Goal: Task Accomplishment & Management: Complete application form

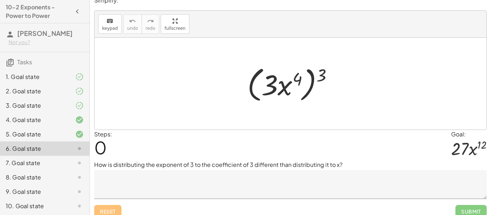
scroll to position [9, 0]
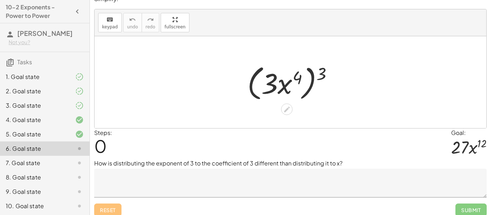
drag, startPoint x: 320, startPoint y: 76, endPoint x: 309, endPoint y: 78, distance: 10.9
click at [309, 78] on div at bounding box center [293, 82] width 99 height 41
drag, startPoint x: 324, startPoint y: 74, endPoint x: 298, endPoint y: 77, distance: 26.8
click at [298, 77] on div at bounding box center [293, 82] width 99 height 41
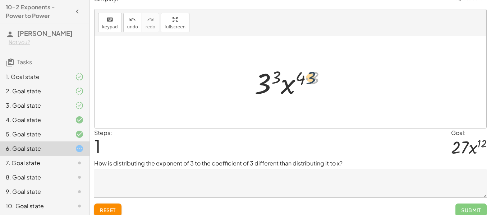
drag, startPoint x: 317, startPoint y: 80, endPoint x: 306, endPoint y: 79, distance: 11.2
click at [306, 79] on div at bounding box center [293, 82] width 84 height 37
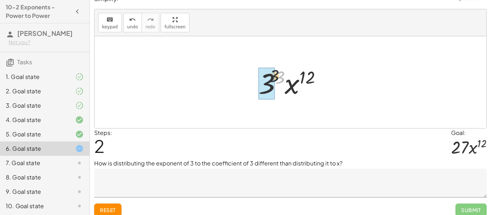
drag, startPoint x: 283, startPoint y: 77, endPoint x: 272, endPoint y: 75, distance: 11.6
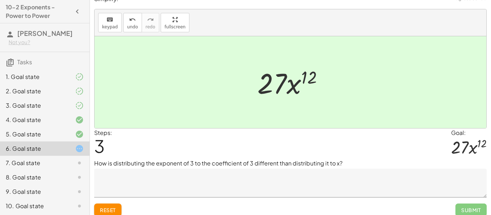
click at [110, 207] on span "Reset" at bounding box center [108, 210] width 16 height 6
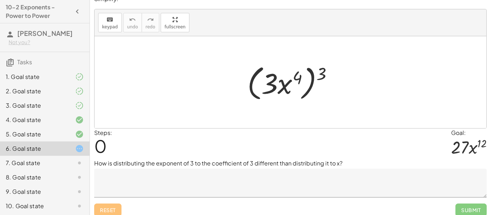
click at [149, 187] on textarea at bounding box center [290, 183] width 392 height 29
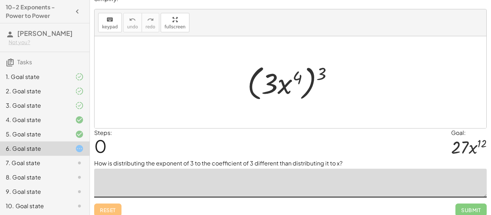
type textarea "*"
click at [134, 181] on textarea "**********" at bounding box center [290, 183] width 392 height 29
click at [161, 180] on textarea "**********" at bounding box center [290, 183] width 392 height 29
click at [190, 180] on textarea "**********" at bounding box center [290, 183] width 392 height 29
type textarea "**********"
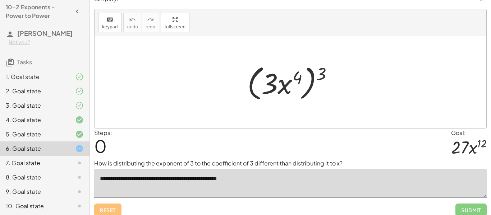
click at [34, 142] on div "4. Goal state" at bounding box center [44, 149] width 89 height 14
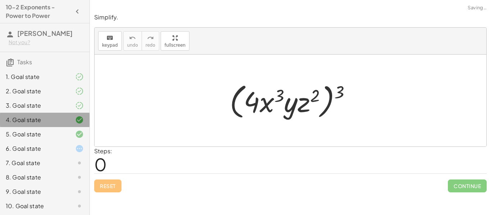
scroll to position [0, 0]
click at [42, 138] on div "5. Goal state" at bounding box center [35, 134] width 58 height 9
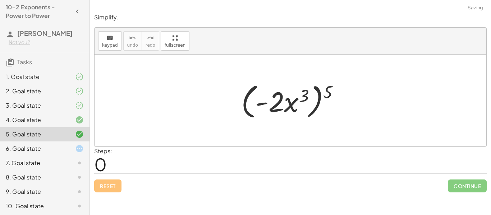
click at [55, 120] on div "4. Goal state" at bounding box center [35, 120] width 58 height 9
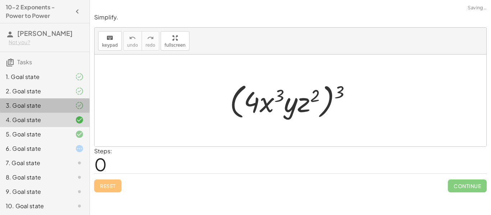
click at [55, 108] on div "3. Goal state" at bounding box center [35, 105] width 58 height 9
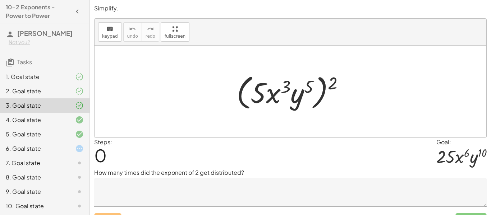
scroll to position [15, 0]
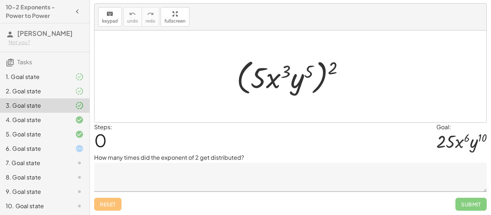
click at [167, 175] on textarea at bounding box center [290, 177] width 392 height 29
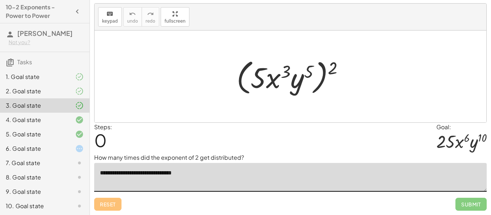
click at [163, 175] on textarea "**********" at bounding box center [290, 177] width 392 height 29
click at [207, 175] on textarea "**********" at bounding box center [290, 177] width 392 height 29
type textarea "**********"
drag, startPoint x: 331, startPoint y: 65, endPoint x: 302, endPoint y: 68, distance: 29.3
click at [302, 68] on div at bounding box center [293, 76] width 120 height 41
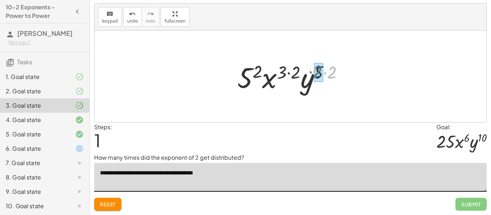
drag, startPoint x: 328, startPoint y: 75, endPoint x: 314, endPoint y: 74, distance: 14.4
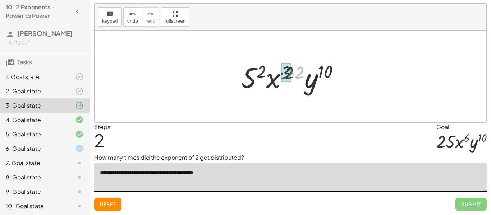
drag, startPoint x: 299, startPoint y: 70, endPoint x: 288, endPoint y: 70, distance: 11.1
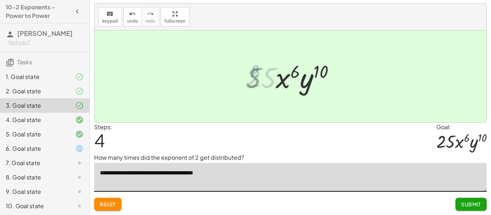
click at [256, 70] on div at bounding box center [292, 76] width 103 height 37
click at [464, 203] on span "Submit" at bounding box center [471, 204] width 20 height 6
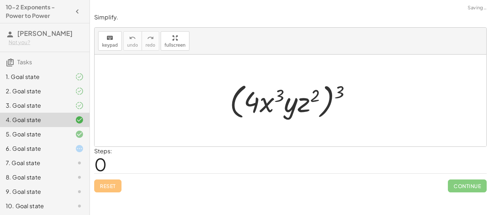
scroll to position [0, 0]
click at [73, 144] on div at bounding box center [74, 148] width 20 height 9
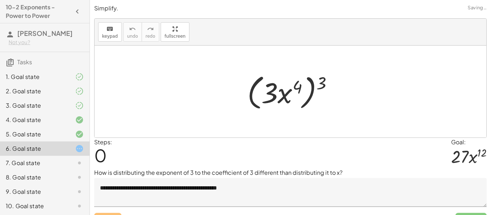
click at [253, 191] on textarea "**********" at bounding box center [290, 192] width 392 height 29
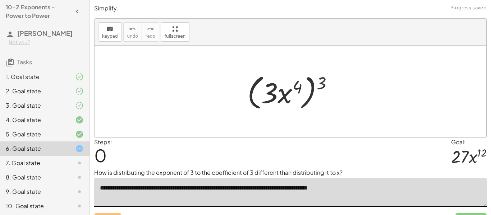
drag, startPoint x: 323, startPoint y: 78, endPoint x: 293, endPoint y: 83, distance: 30.5
click at [293, 83] on div at bounding box center [293, 91] width 99 height 41
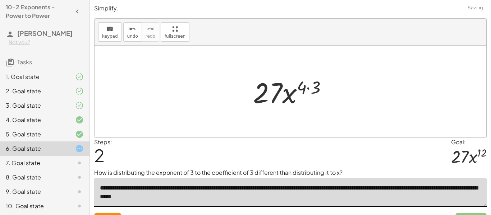
scroll to position [15, 0]
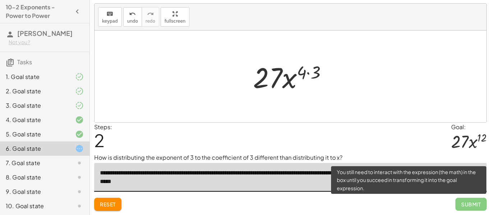
type textarea "**********"
click at [468, 202] on span "Submit" at bounding box center [470, 204] width 31 height 13
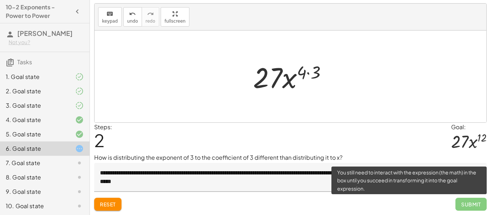
click at [458, 207] on span "Submit" at bounding box center [470, 204] width 31 height 13
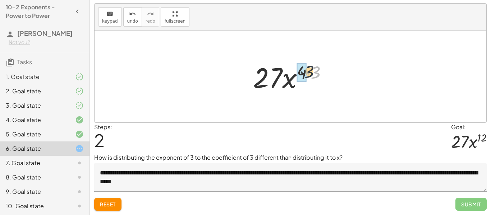
drag, startPoint x: 318, startPoint y: 74, endPoint x: 303, endPoint y: 73, distance: 14.8
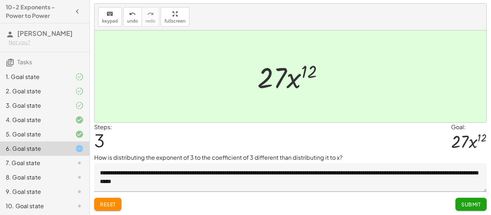
click at [464, 203] on span "Submit" at bounding box center [471, 204] width 20 height 6
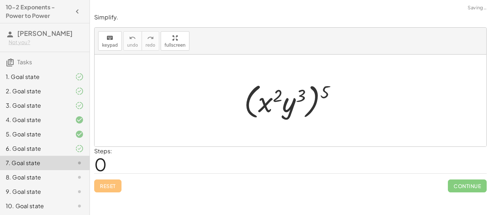
scroll to position [0, 0]
drag, startPoint x: 321, startPoint y: 94, endPoint x: 301, endPoint y: 96, distance: 20.5
click at [301, 96] on div at bounding box center [292, 100] width 105 height 41
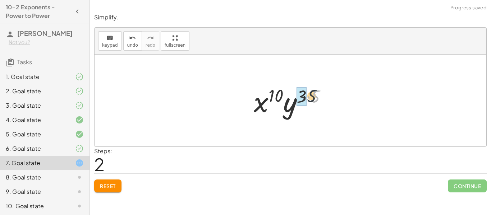
drag, startPoint x: 315, startPoint y: 98, endPoint x: 305, endPoint y: 97, distance: 10.1
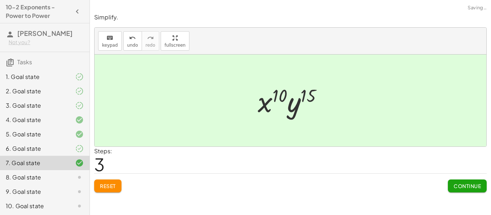
click at [468, 186] on span "Continue" at bounding box center [466, 186] width 27 height 6
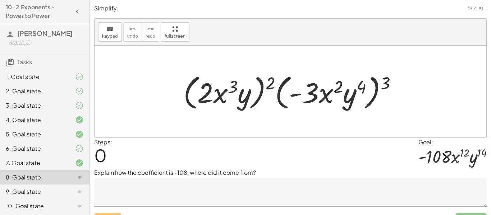
scroll to position [15, 0]
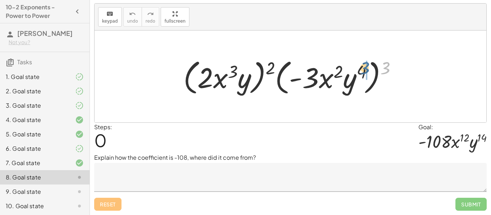
drag, startPoint x: 386, startPoint y: 69, endPoint x: 364, endPoint y: 70, distance: 22.0
click at [364, 70] on div at bounding box center [293, 76] width 227 height 41
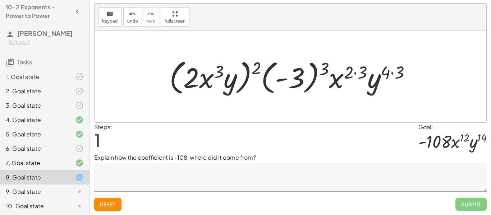
click at [116, 203] on button "Reset" at bounding box center [107, 204] width 27 height 13
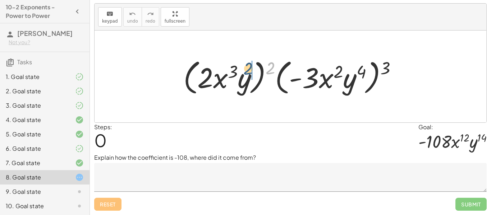
drag, startPoint x: 271, startPoint y: 70, endPoint x: 248, endPoint y: 71, distance: 23.0
click at [248, 71] on div at bounding box center [293, 76] width 227 height 41
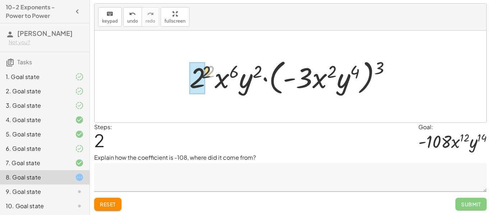
drag, startPoint x: 209, startPoint y: 72, endPoint x: 196, endPoint y: 73, distance: 12.2
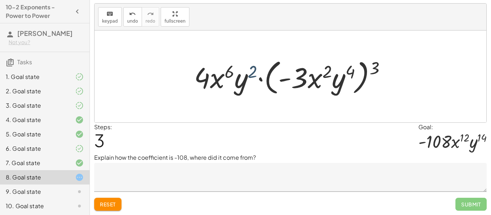
drag, startPoint x: 257, startPoint y: 69, endPoint x: 248, endPoint y: 70, distance: 9.0
click at [248, 70] on div at bounding box center [292, 76] width 205 height 41
drag, startPoint x: 253, startPoint y: 73, endPoint x: 233, endPoint y: 69, distance: 20.4
click at [233, 69] on div at bounding box center [292, 76] width 205 height 41
click at [316, 81] on div at bounding box center [292, 76] width 205 height 41
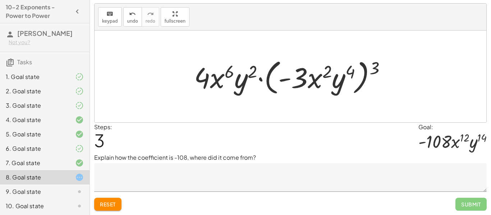
click at [325, 71] on div at bounding box center [292, 76] width 205 height 41
drag, startPoint x: 375, startPoint y: 69, endPoint x: 340, endPoint y: 75, distance: 35.3
click at [340, 75] on div at bounding box center [292, 76] width 205 height 41
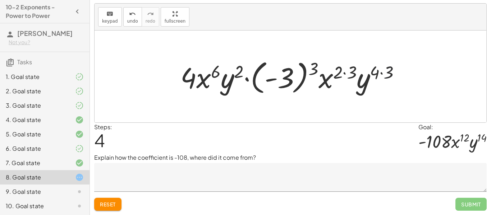
drag, startPoint x: 392, startPoint y: 71, endPoint x: 381, endPoint y: 71, distance: 10.4
click at [381, 71] on div at bounding box center [293, 77] width 233 height 40
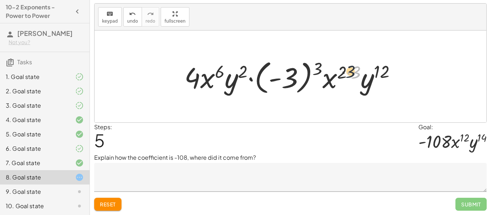
drag, startPoint x: 358, startPoint y: 73, endPoint x: 350, endPoint y: 72, distance: 7.6
click at [350, 72] on div at bounding box center [293, 77] width 224 height 40
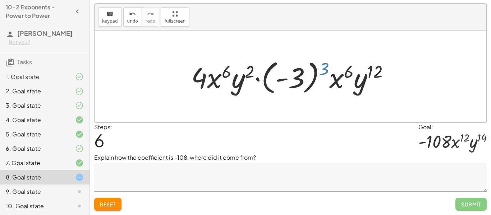
click at [325, 70] on div at bounding box center [292, 77] width 211 height 40
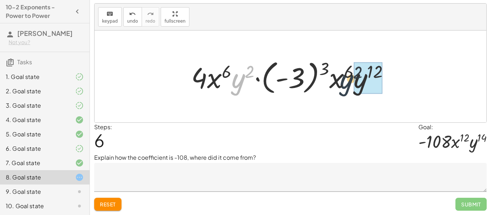
drag, startPoint x: 235, startPoint y: 91, endPoint x: 366, endPoint y: 95, distance: 131.5
click at [366, 95] on div at bounding box center [292, 77] width 211 height 40
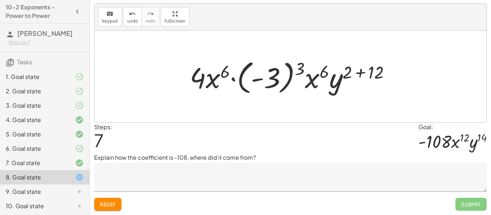
drag, startPoint x: 373, startPoint y: 76, endPoint x: 367, endPoint y: 74, distance: 5.9
click at [367, 74] on div at bounding box center [292, 77] width 213 height 40
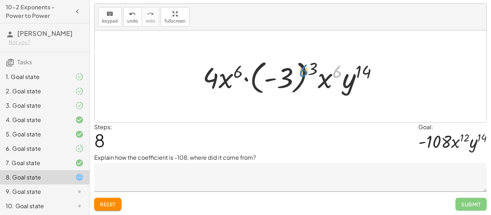
drag, startPoint x: 336, startPoint y: 73, endPoint x: 302, endPoint y: 72, distance: 33.4
click at [302, 72] on div at bounding box center [293, 77] width 188 height 40
drag, startPoint x: 314, startPoint y: 72, endPoint x: 291, endPoint y: 75, distance: 22.8
click at [291, 75] on div at bounding box center [293, 77] width 188 height 40
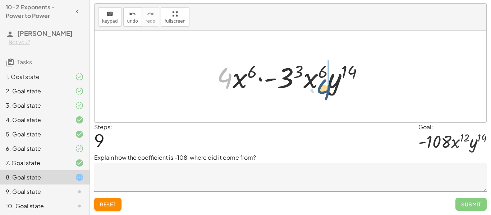
drag, startPoint x: 227, startPoint y: 80, endPoint x: 326, endPoint y: 85, distance: 98.9
click at [326, 85] on div at bounding box center [292, 76] width 159 height 37
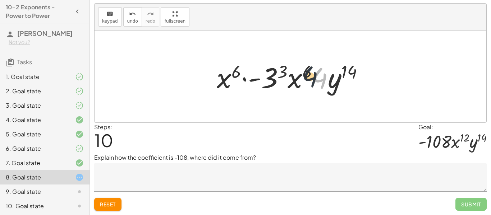
drag, startPoint x: 323, startPoint y: 79, endPoint x: 298, endPoint y: 78, distance: 24.4
click at [298, 78] on div at bounding box center [292, 76] width 159 height 37
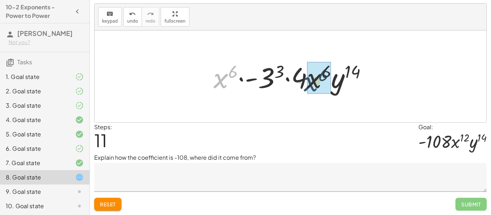
drag, startPoint x: 223, startPoint y: 79, endPoint x: 321, endPoint y: 83, distance: 98.9
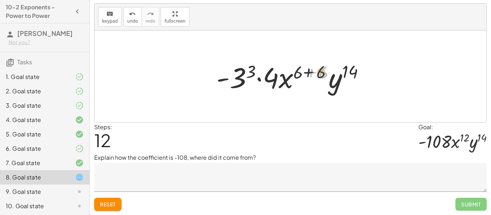
drag, startPoint x: 320, startPoint y: 72, endPoint x: 301, endPoint y: 69, distance: 19.3
click at [301, 69] on div at bounding box center [293, 76] width 161 height 37
drag, startPoint x: 295, startPoint y: 75, endPoint x: 319, endPoint y: 78, distance: 24.6
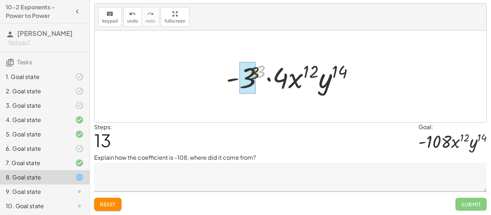
drag, startPoint x: 262, startPoint y: 73, endPoint x: 245, endPoint y: 78, distance: 18.3
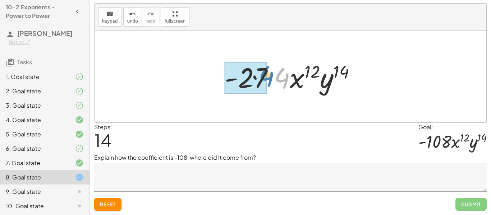
drag, startPoint x: 281, startPoint y: 82, endPoint x: 253, endPoint y: 80, distance: 27.7
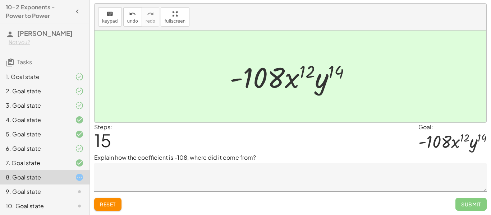
click at [115, 204] on span "Reset" at bounding box center [108, 204] width 16 height 6
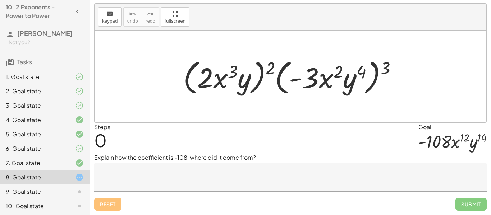
click at [133, 180] on textarea at bounding box center [290, 177] width 392 height 29
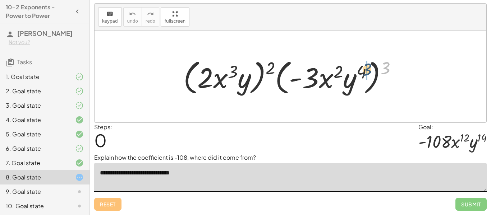
drag, startPoint x: 385, startPoint y: 64, endPoint x: 362, endPoint y: 66, distance: 22.8
click at [362, 66] on div at bounding box center [293, 76] width 227 height 41
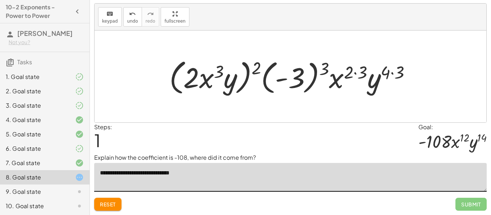
click at [114, 206] on span "Reset" at bounding box center [108, 204] width 16 height 6
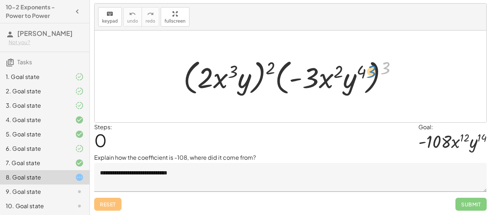
drag, startPoint x: 387, startPoint y: 67, endPoint x: 358, endPoint y: 77, distance: 29.9
click at [358, 77] on div at bounding box center [293, 76] width 227 height 41
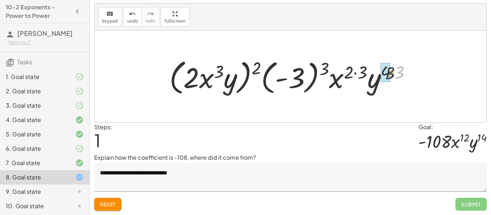
drag, startPoint x: 399, startPoint y: 69, endPoint x: 386, endPoint y: 70, distance: 13.0
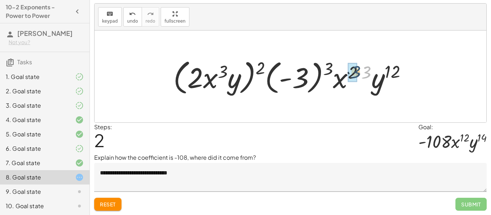
drag, startPoint x: 367, startPoint y: 73, endPoint x: 356, endPoint y: 72, distance: 11.5
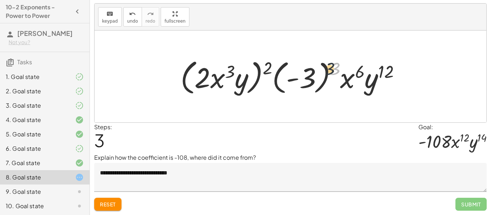
drag, startPoint x: 335, startPoint y: 68, endPoint x: 319, endPoint y: 68, distance: 16.9
click at [319, 68] on div at bounding box center [293, 76] width 233 height 41
drag, startPoint x: 334, startPoint y: 66, endPoint x: 309, endPoint y: 74, distance: 26.0
click at [309, 74] on div at bounding box center [293, 76] width 233 height 41
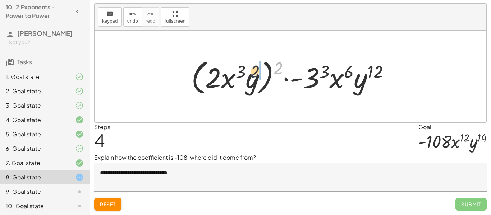
drag, startPoint x: 279, startPoint y: 65, endPoint x: 251, endPoint y: 68, distance: 28.2
click at [251, 68] on div at bounding box center [292, 76] width 211 height 41
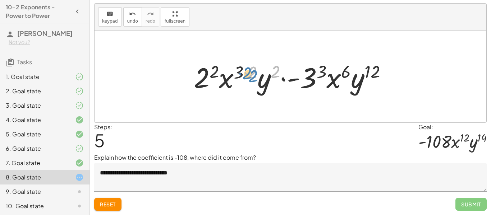
drag, startPoint x: 277, startPoint y: 67, endPoint x: 254, endPoint y: 71, distance: 23.7
click at [254, 71] on div at bounding box center [293, 76] width 206 height 37
drag, startPoint x: 250, startPoint y: 75, endPoint x: 278, endPoint y: 70, distance: 28.0
click at [278, 70] on div at bounding box center [293, 76] width 206 height 37
click at [278, 71] on div at bounding box center [293, 76] width 206 height 37
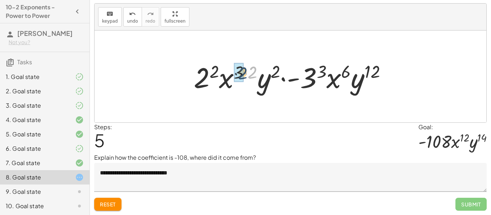
drag, startPoint x: 251, startPoint y: 70, endPoint x: 241, endPoint y: 71, distance: 10.4
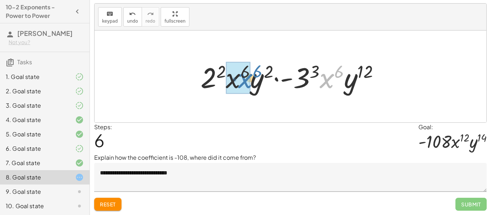
drag, startPoint x: 330, startPoint y: 79, endPoint x: 236, endPoint y: 80, distance: 94.1
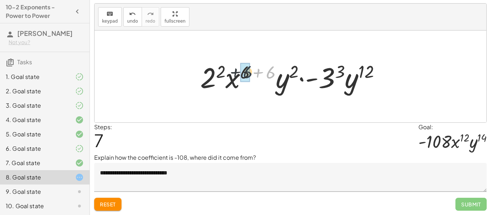
drag, startPoint x: 268, startPoint y: 71, endPoint x: 244, endPoint y: 70, distance: 24.4
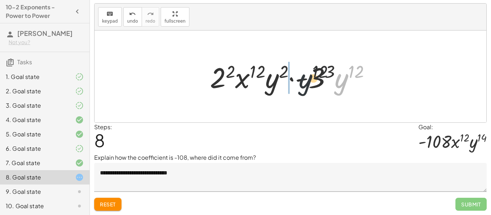
drag, startPoint x: 339, startPoint y: 85, endPoint x: 265, endPoint y: 85, distance: 74.7
click at [265, 85] on div at bounding box center [292, 76] width 173 height 37
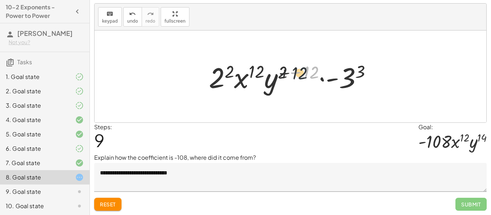
drag, startPoint x: 310, startPoint y: 73, endPoint x: 288, endPoint y: 73, distance: 22.6
click at [288, 73] on div at bounding box center [293, 76] width 176 height 37
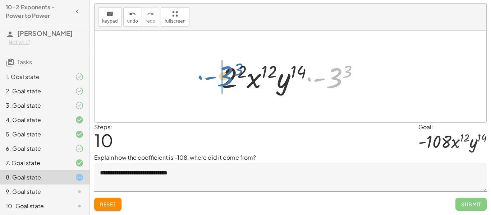
drag, startPoint x: 336, startPoint y: 78, endPoint x: 226, endPoint y: 77, distance: 109.6
click at [226, 77] on div at bounding box center [293, 76] width 151 height 37
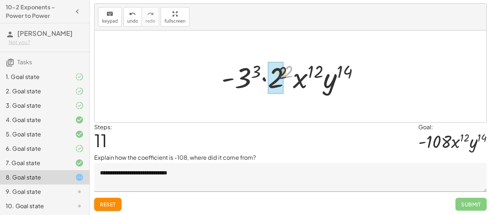
drag, startPoint x: 288, startPoint y: 70, endPoint x: 274, endPoint y: 74, distance: 14.4
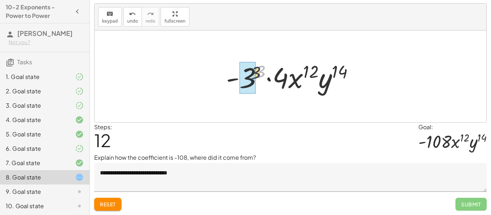
drag, startPoint x: 263, startPoint y: 70, endPoint x: 244, endPoint y: 77, distance: 20.1
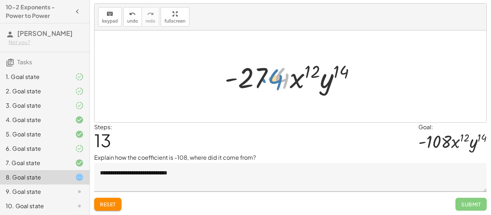
drag, startPoint x: 281, startPoint y: 80, endPoint x: 277, endPoint y: 82, distance: 3.9
click at [277, 82] on div at bounding box center [293, 76] width 144 height 37
click at [209, 171] on textarea "**********" at bounding box center [290, 177] width 392 height 29
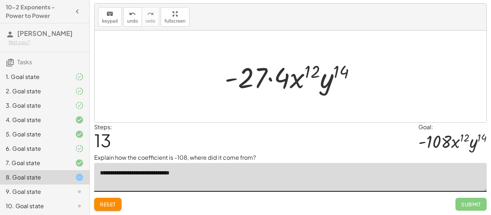
click at [114, 205] on span "Reset" at bounding box center [108, 204] width 16 height 6
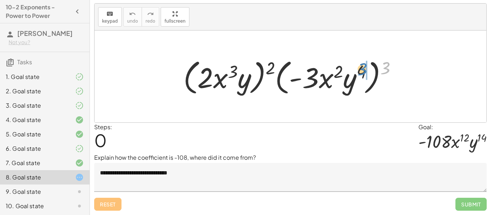
click at [384, 72] on div at bounding box center [293, 76] width 227 height 41
click at [300, 182] on textarea "**********" at bounding box center [290, 177] width 392 height 29
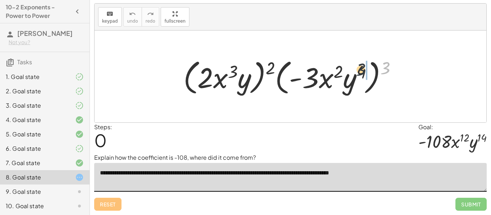
drag, startPoint x: 389, startPoint y: 68, endPoint x: 358, endPoint y: 70, distance: 30.3
click at [358, 70] on div at bounding box center [293, 76] width 227 height 41
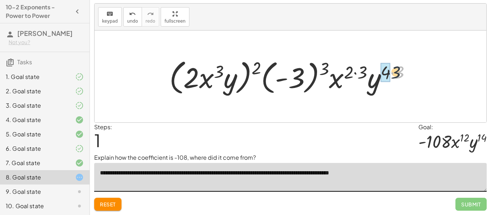
drag, startPoint x: 404, startPoint y: 69, endPoint x: 365, endPoint y: 67, distance: 39.6
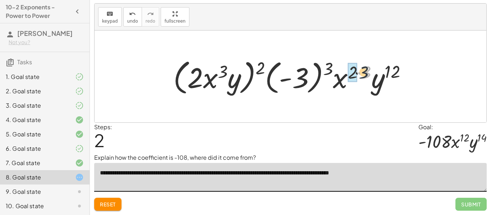
drag, startPoint x: 368, startPoint y: 72, endPoint x: 350, endPoint y: 72, distance: 18.0
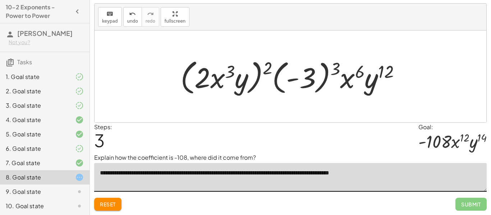
drag, startPoint x: 334, startPoint y: 69, endPoint x: 320, endPoint y: 71, distance: 14.2
click at [320, 71] on div at bounding box center [293, 76] width 233 height 41
drag, startPoint x: 335, startPoint y: 68, endPoint x: 296, endPoint y: 75, distance: 39.3
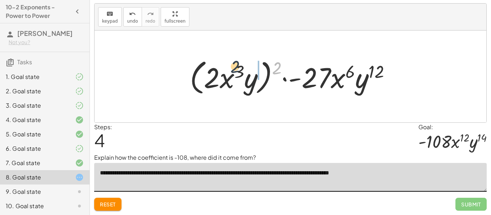
drag, startPoint x: 278, startPoint y: 71, endPoint x: 234, endPoint y: 69, distance: 44.6
click at [234, 69] on div at bounding box center [293, 76] width 214 height 41
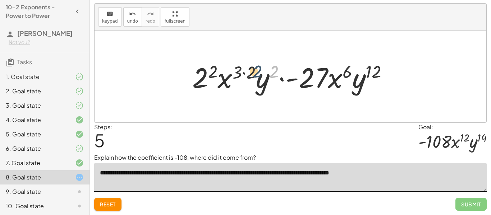
drag, startPoint x: 272, startPoint y: 73, endPoint x: 253, endPoint y: 73, distance: 19.0
click at [253, 73] on div at bounding box center [293, 76] width 208 height 37
drag, startPoint x: 251, startPoint y: 74, endPoint x: 238, endPoint y: 71, distance: 13.9
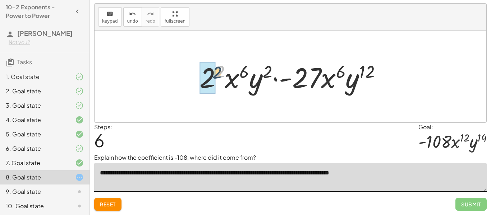
drag, startPoint x: 219, startPoint y: 70, endPoint x: 212, endPoint y: 73, distance: 7.6
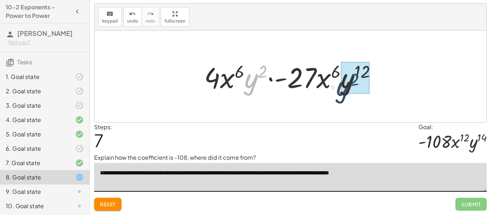
drag, startPoint x: 248, startPoint y: 80, endPoint x: 353, endPoint y: 88, distance: 104.8
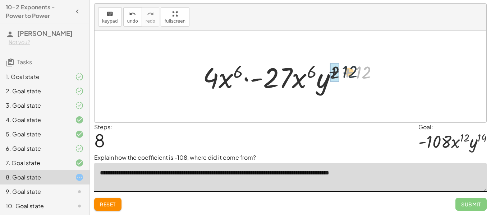
drag, startPoint x: 363, startPoint y: 69, endPoint x: 329, endPoint y: 70, distance: 33.4
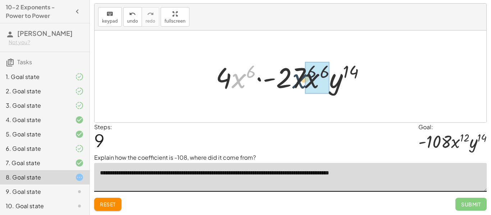
drag, startPoint x: 241, startPoint y: 76, endPoint x: 312, endPoint y: 77, distance: 71.1
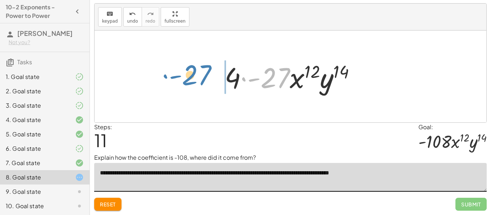
drag, startPoint x: 284, startPoint y: 81, endPoint x: 204, endPoint y: 78, distance: 79.8
click at [204, 78] on div "· ( · 2 · x 3 · y ) 2 · ( · - 3 · x 2 · y 4 ) 3 · ( · 2 · x 3 · y ) 2 · ( - 3 )…" at bounding box center [290, 77] width 392 height 92
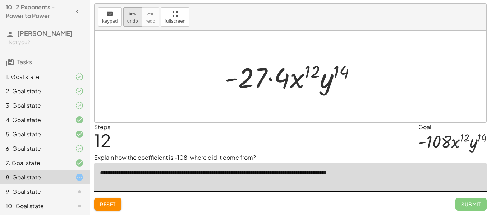
click at [127, 19] on span "undo" at bounding box center [132, 21] width 11 height 5
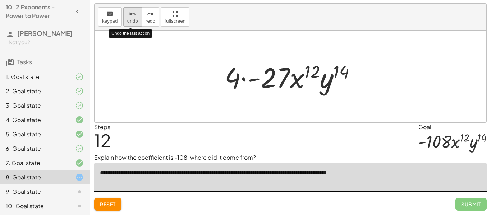
click at [127, 19] on span "undo" at bounding box center [132, 21] width 11 height 5
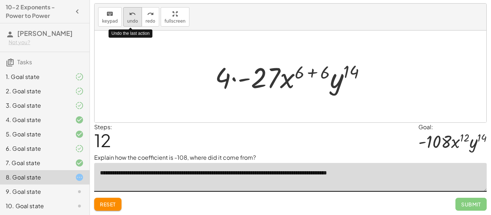
click at [127, 19] on span "undo" at bounding box center [132, 21] width 11 height 5
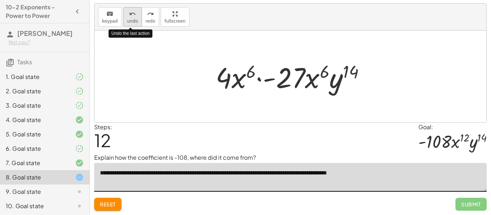
click at [127, 19] on span "undo" at bounding box center [132, 21] width 11 height 5
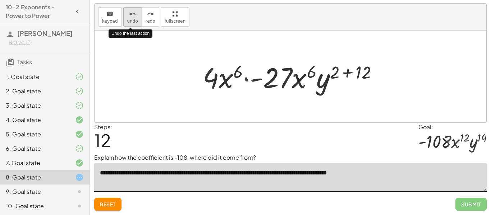
click at [127, 19] on span "undo" at bounding box center [132, 21] width 11 height 5
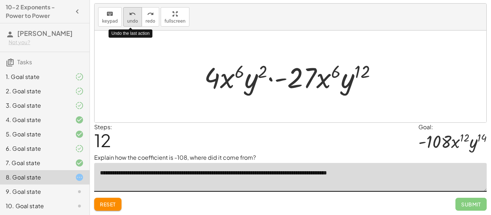
click at [127, 19] on span "undo" at bounding box center [132, 21] width 11 height 5
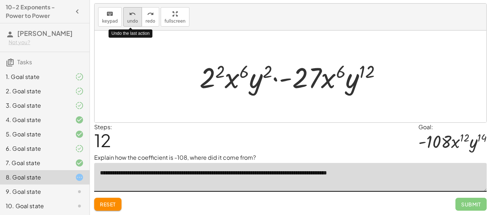
click at [127, 19] on span "undo" at bounding box center [132, 21] width 11 height 5
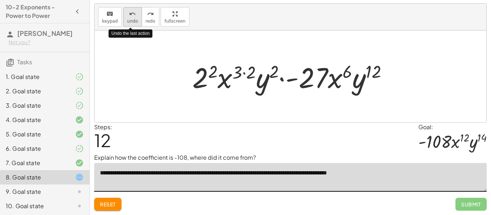
click at [127, 19] on span "undo" at bounding box center [132, 21] width 11 height 5
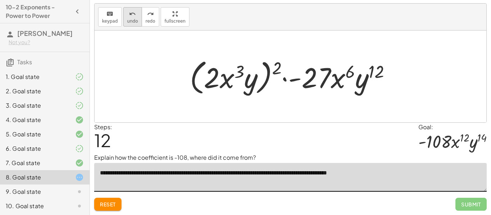
click at [133, 19] on span "undo" at bounding box center [132, 21] width 11 height 5
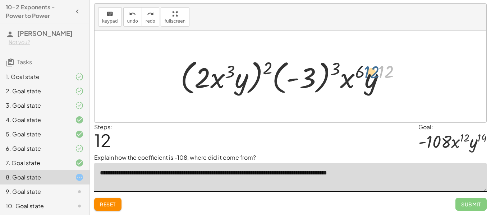
drag, startPoint x: 383, startPoint y: 75, endPoint x: 366, endPoint y: 75, distance: 16.5
click at [366, 75] on div at bounding box center [293, 76] width 233 height 41
click at [108, 204] on span "Reset" at bounding box center [108, 204] width 16 height 6
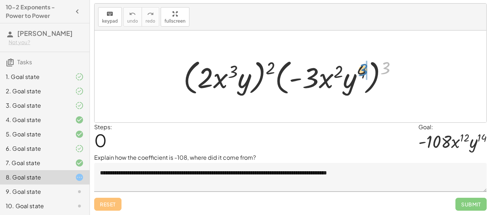
drag, startPoint x: 385, startPoint y: 68, endPoint x: 363, endPoint y: 70, distance: 22.7
click at [363, 70] on div at bounding box center [293, 76] width 227 height 41
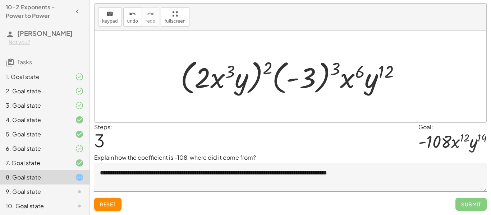
click at [400, 173] on textarea "**********" at bounding box center [290, 177] width 392 height 29
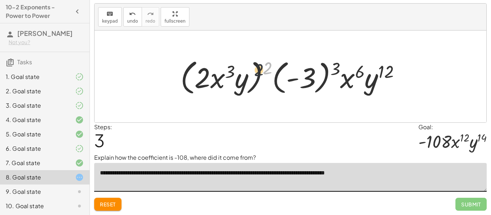
drag, startPoint x: 265, startPoint y: 67, endPoint x: 246, endPoint y: 71, distance: 18.7
click at [246, 71] on div at bounding box center [293, 76] width 233 height 41
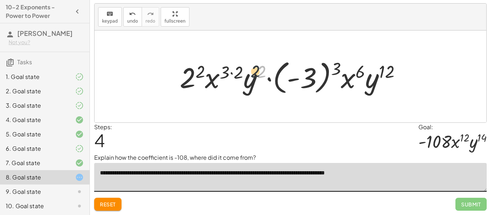
drag, startPoint x: 260, startPoint y: 71, endPoint x: 215, endPoint y: 72, distance: 44.9
click at [215, 72] on div at bounding box center [293, 77] width 234 height 40
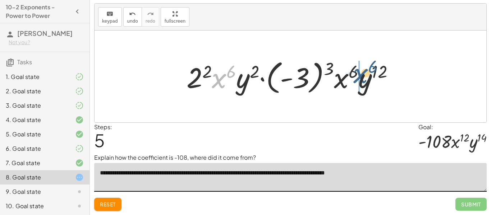
drag, startPoint x: 220, startPoint y: 77, endPoint x: 364, endPoint y: 72, distance: 144.1
click at [364, 72] on div at bounding box center [293, 77] width 220 height 40
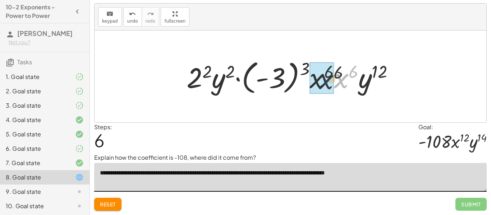
drag, startPoint x: 345, startPoint y: 80, endPoint x: 326, endPoint y: 81, distance: 18.7
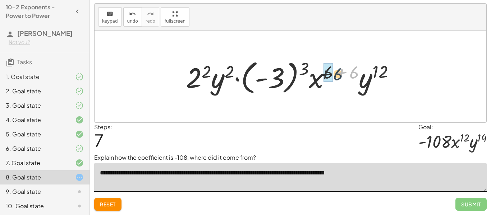
drag, startPoint x: 355, startPoint y: 68, endPoint x: 324, endPoint y: 69, distance: 30.9
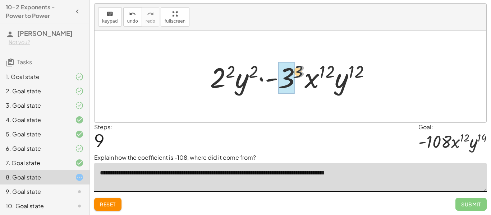
drag, startPoint x: 298, startPoint y: 71, endPoint x: 282, endPoint y: 74, distance: 16.3
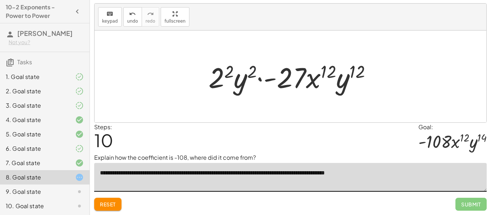
drag, startPoint x: 253, startPoint y: 72, endPoint x: 231, endPoint y: 73, distance: 21.6
click at [231, 73] on div at bounding box center [293, 76] width 176 height 37
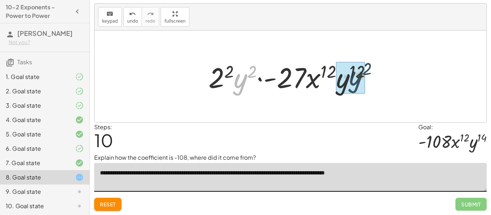
drag, startPoint x: 237, startPoint y: 80, endPoint x: 353, endPoint y: 78, distance: 116.4
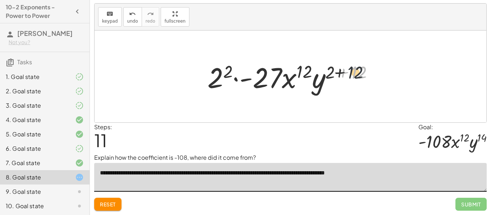
drag, startPoint x: 364, startPoint y: 75, endPoint x: 341, endPoint y: 71, distance: 22.9
click at [341, 71] on div at bounding box center [293, 76] width 179 height 37
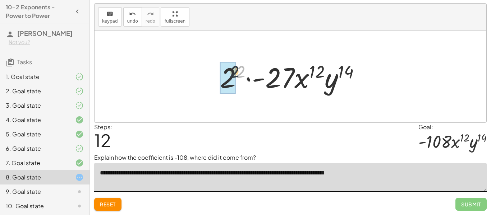
drag, startPoint x: 242, startPoint y: 71, endPoint x: 227, endPoint y: 72, distance: 14.7
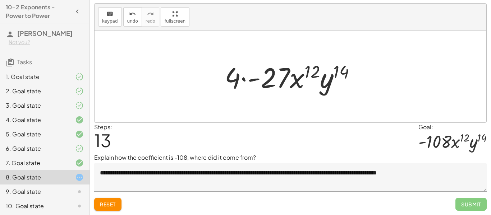
click at [458, 173] on textarea "**********" at bounding box center [290, 177] width 392 height 29
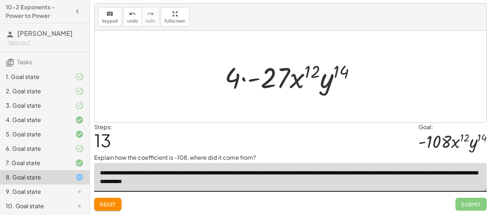
type textarea "**********"
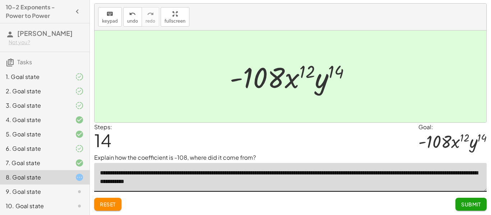
click at [468, 202] on span "Submit" at bounding box center [471, 204] width 20 height 6
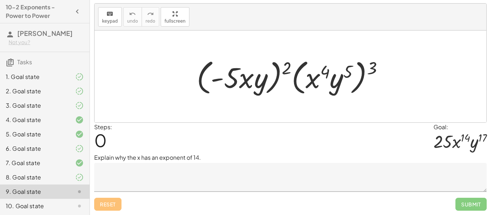
scroll to position [30, 0]
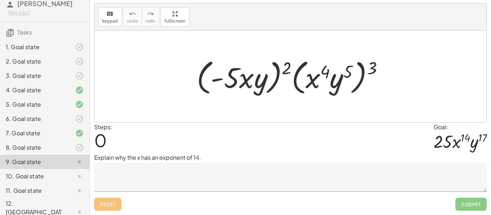
click at [255, 185] on textarea at bounding box center [290, 177] width 392 height 29
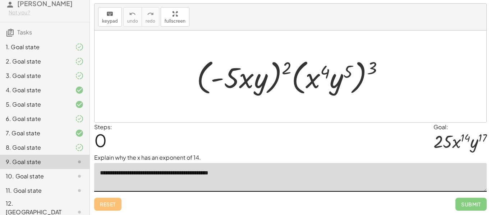
click at [210, 175] on textarea "**********" at bounding box center [290, 177] width 392 height 29
click at [244, 173] on textarea "**********" at bounding box center [290, 177] width 392 height 29
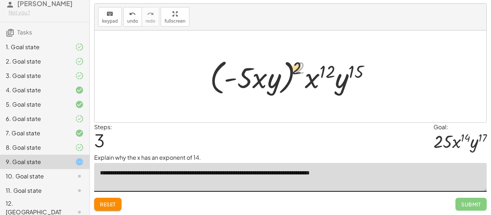
drag, startPoint x: 301, startPoint y: 71, endPoint x: 292, endPoint y: 71, distance: 8.3
click at [292, 71] on div at bounding box center [292, 76] width 173 height 41
drag, startPoint x: 298, startPoint y: 69, endPoint x: 276, endPoint y: 71, distance: 22.3
click at [276, 71] on div at bounding box center [292, 76] width 173 height 41
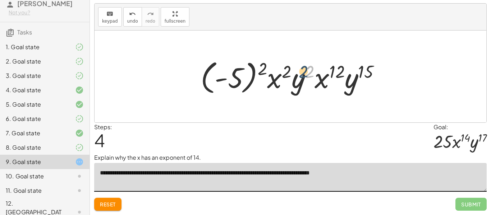
drag, startPoint x: 306, startPoint y: 73, endPoint x: 298, endPoint y: 73, distance: 8.6
click at [298, 73] on div at bounding box center [293, 77] width 193 height 40
drag, startPoint x: 376, startPoint y: 172, endPoint x: 239, endPoint y: 176, distance: 136.5
click at [239, 176] on textarea "**********" at bounding box center [290, 177] width 392 height 29
click at [107, 208] on button "Reset" at bounding box center [107, 204] width 27 height 13
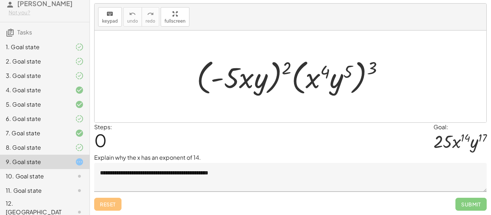
click at [198, 175] on textarea "**********" at bounding box center [290, 177] width 392 height 29
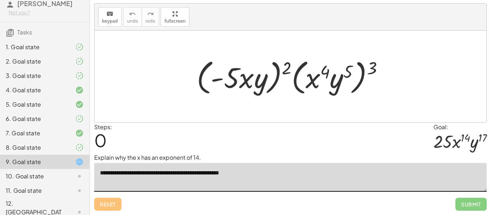
click at [261, 172] on textarea "**********" at bounding box center [290, 177] width 392 height 29
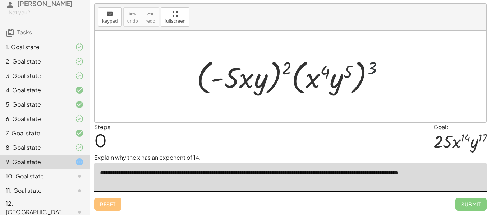
drag, startPoint x: 372, startPoint y: 65, endPoint x: 352, endPoint y: 67, distance: 20.9
click at [352, 67] on div at bounding box center [293, 76] width 200 height 41
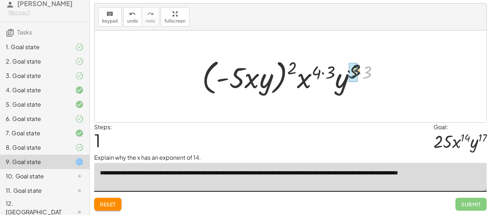
drag, startPoint x: 366, startPoint y: 72, endPoint x: 347, endPoint y: 70, distance: 19.2
click at [347, 70] on div at bounding box center [292, 76] width 189 height 41
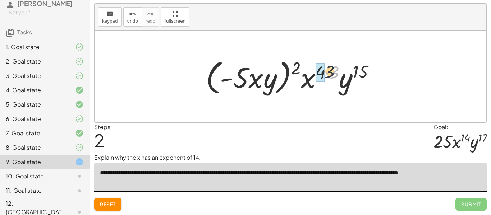
drag, startPoint x: 335, startPoint y: 70, endPoint x: 315, endPoint y: 68, distance: 19.5
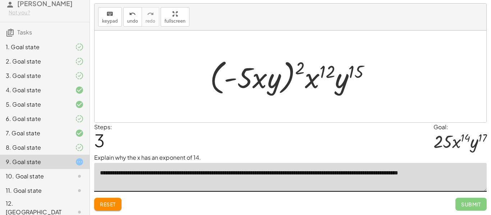
drag, startPoint x: 300, startPoint y: 64, endPoint x: 275, endPoint y: 70, distance: 25.4
click at [275, 70] on div at bounding box center [292, 76] width 173 height 41
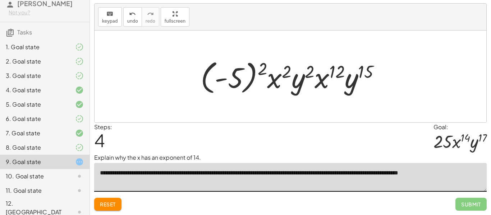
click at [305, 66] on div at bounding box center [293, 77] width 193 height 40
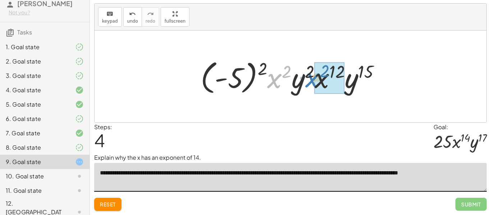
drag, startPoint x: 275, startPoint y: 81, endPoint x: 315, endPoint y: 80, distance: 39.5
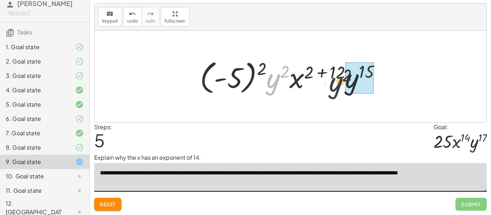
drag, startPoint x: 271, startPoint y: 84, endPoint x: 359, endPoint y: 83, distance: 88.0
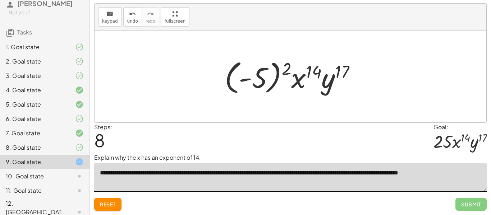
drag, startPoint x: 286, startPoint y: 68, endPoint x: 254, endPoint y: 72, distance: 32.6
click at [254, 72] on div at bounding box center [293, 77] width 144 height 40
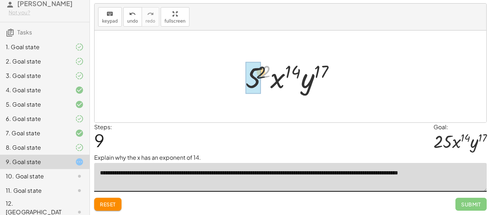
drag, startPoint x: 266, startPoint y: 73, endPoint x: 255, endPoint y: 75, distance: 11.6
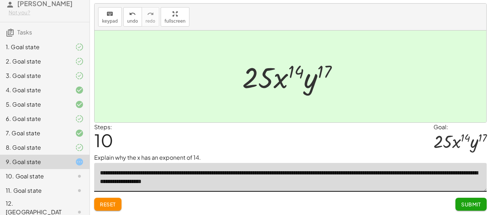
type textarea "**********"
click at [466, 203] on span "Submit" at bounding box center [471, 204] width 20 height 6
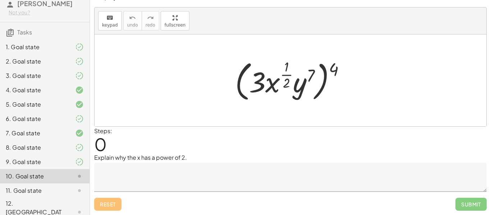
scroll to position [11, 0]
drag, startPoint x: 336, startPoint y: 66, endPoint x: 311, endPoint y: 69, distance: 25.3
click at [311, 69] on div at bounding box center [292, 80] width 123 height 47
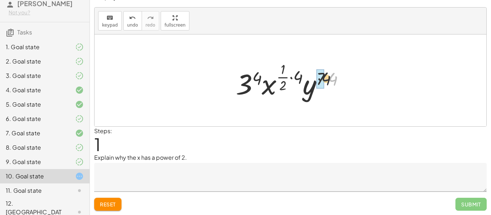
drag, startPoint x: 332, startPoint y: 75, endPoint x: 320, endPoint y: 74, distance: 12.2
click at [301, 77] on div at bounding box center [293, 80] width 120 height 42
click at [125, 174] on textarea at bounding box center [290, 177] width 392 height 29
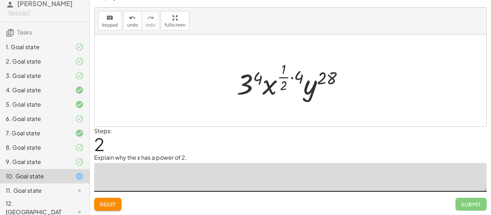
click at [110, 203] on span "Reset" at bounding box center [108, 204] width 16 height 6
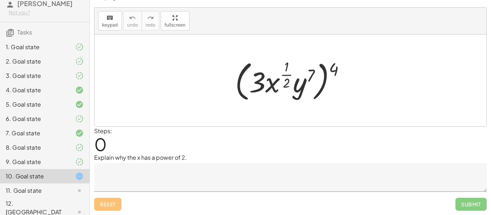
click at [194, 170] on textarea at bounding box center [290, 177] width 392 height 29
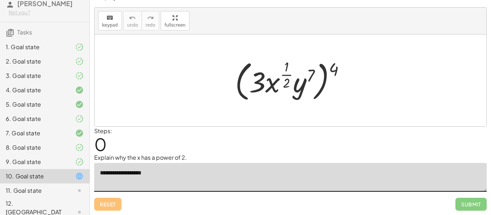
click at [126, 172] on textarea "**********" at bounding box center [290, 177] width 392 height 29
click at [167, 172] on textarea "**********" at bounding box center [290, 177] width 392 height 29
click at [243, 174] on textarea "**********" at bounding box center [290, 177] width 392 height 29
click at [297, 172] on textarea "**********" at bounding box center [290, 177] width 392 height 29
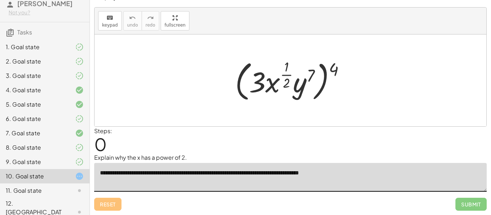
type textarea "**********"
drag, startPoint x: 339, startPoint y: 66, endPoint x: 317, endPoint y: 74, distance: 23.5
click at [317, 74] on div at bounding box center [292, 80] width 123 height 47
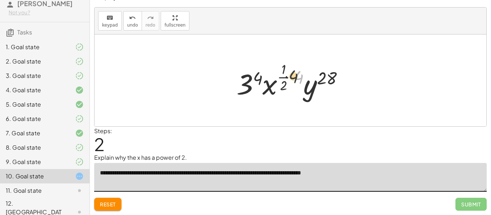
drag, startPoint x: 300, startPoint y: 79, endPoint x: 292, endPoint y: 78, distance: 7.2
click at [292, 78] on div at bounding box center [293, 80] width 120 height 42
drag, startPoint x: 300, startPoint y: 77, endPoint x: 283, endPoint y: 77, distance: 16.2
click at [283, 77] on div at bounding box center [293, 80] width 120 height 42
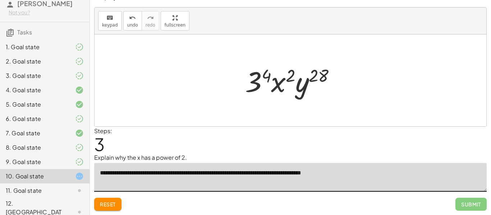
click at [266, 77] on div at bounding box center [292, 80] width 103 height 37
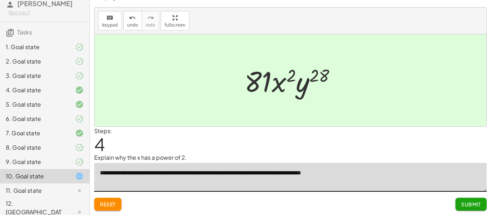
click at [482, 202] on button "Submit" at bounding box center [470, 204] width 31 height 13
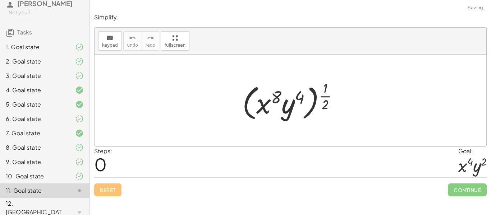
scroll to position [0, 0]
drag, startPoint x: 328, startPoint y: 100, endPoint x: 294, endPoint y: 99, distance: 33.8
click at [294, 99] on div at bounding box center [293, 100] width 109 height 45
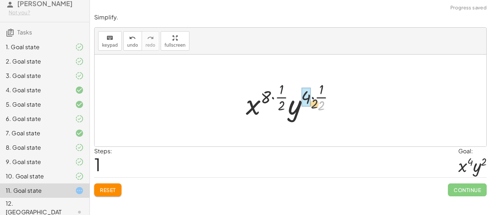
drag, startPoint x: 320, startPoint y: 104, endPoint x: 306, endPoint y: 101, distance: 14.7
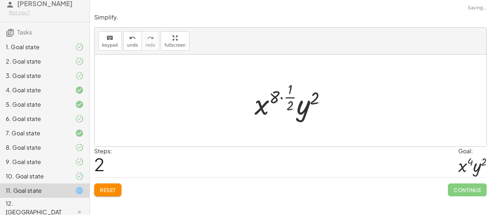
drag, startPoint x: 292, startPoint y: 100, endPoint x: 281, endPoint y: 92, distance: 13.7
click at [281, 92] on div at bounding box center [293, 100] width 85 height 42
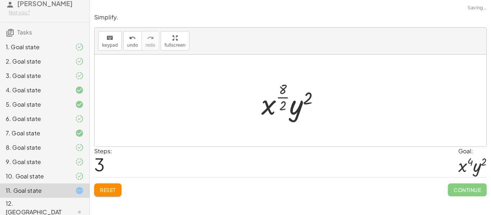
drag, startPoint x: 285, startPoint y: 106, endPoint x: 281, endPoint y: 97, distance: 10.1
click at [281, 97] on div at bounding box center [293, 100] width 71 height 42
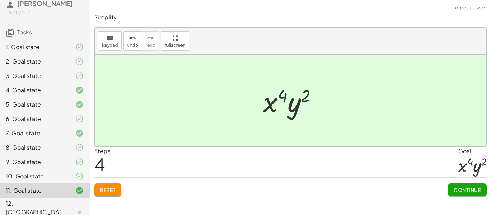
click at [480, 191] on span "Continue" at bounding box center [466, 190] width 27 height 6
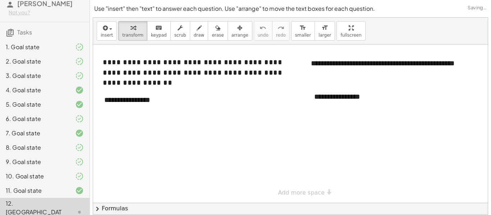
click at [171, 114] on div at bounding box center [299, 124] width 412 height 158
click at [162, 86] on div "- +" at bounding box center [149, 86] width 108 height 12
click at [162, 103] on div "**********" at bounding box center [151, 100] width 108 height 25
drag, startPoint x: 162, startPoint y: 103, endPoint x: 89, endPoint y: 99, distance: 73.4
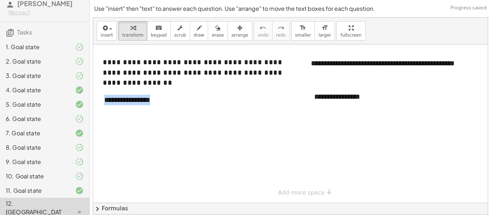
click at [89, 99] on main "**********" at bounding box center [245, 119] width 491 height 238
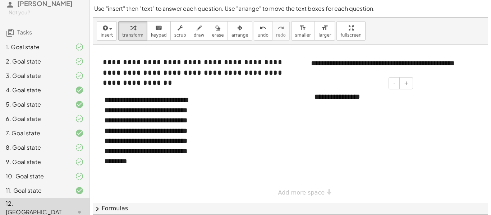
click at [347, 105] on div "**********" at bounding box center [361, 96] width 108 height 25
drag, startPoint x: 384, startPoint y: 99, endPoint x: 220, endPoint y: 80, distance: 164.9
click at [220, 80] on div "**********" at bounding box center [299, 124] width 412 height 158
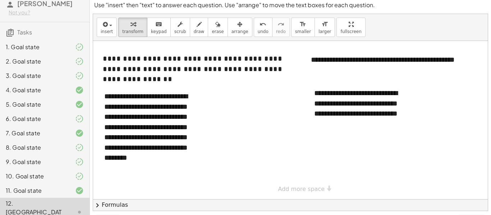
scroll to position [23, 0]
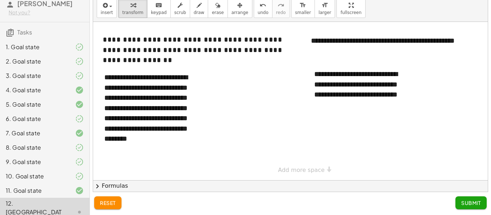
click at [473, 201] on span "Submit" at bounding box center [471, 203] width 20 height 6
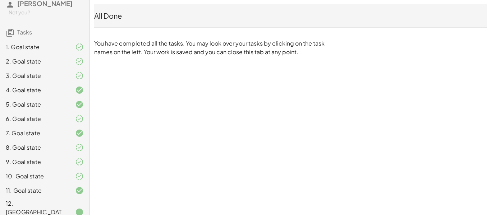
scroll to position [0, 0]
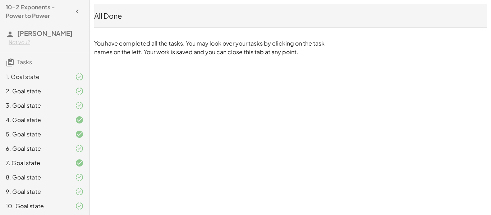
click at [72, 14] on button "button" at bounding box center [77, 11] width 13 height 13
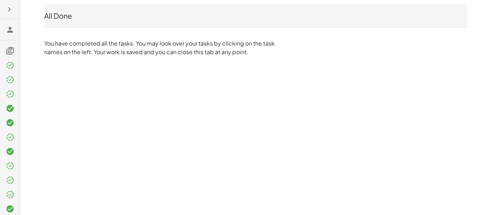
click at [7, 9] on icon "button" at bounding box center [9, 9] width 9 height 9
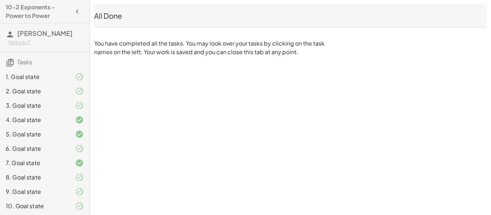
click at [3, 8] on div "10-2 Exponents - Power to Power" at bounding box center [45, 11] width 84 height 17
click at [112, 12] on div "All Done" at bounding box center [290, 16] width 392 height 10
click at [74, 10] on icon "button" at bounding box center [77, 11] width 9 height 9
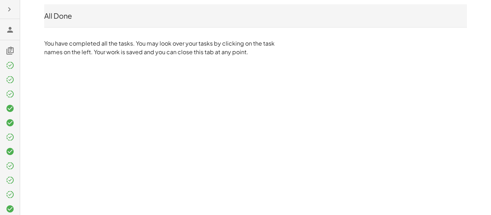
click at [10, 6] on icon "button" at bounding box center [9, 9] width 9 height 9
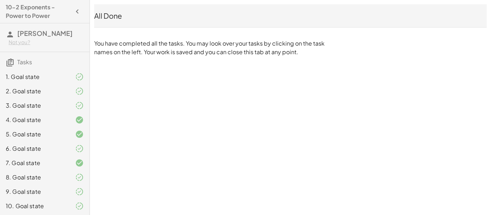
click at [16, 34] on h3 "[PERSON_NAME] Not you?" at bounding box center [44, 37] width 89 height 28
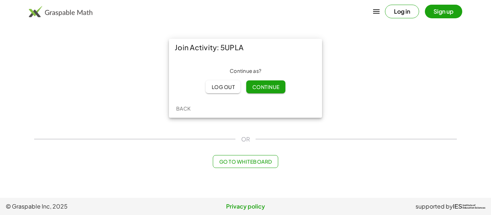
click at [250, 87] on button "Continue" at bounding box center [265, 86] width 39 height 13
